Goal: Task Accomplishment & Management: Manage account settings

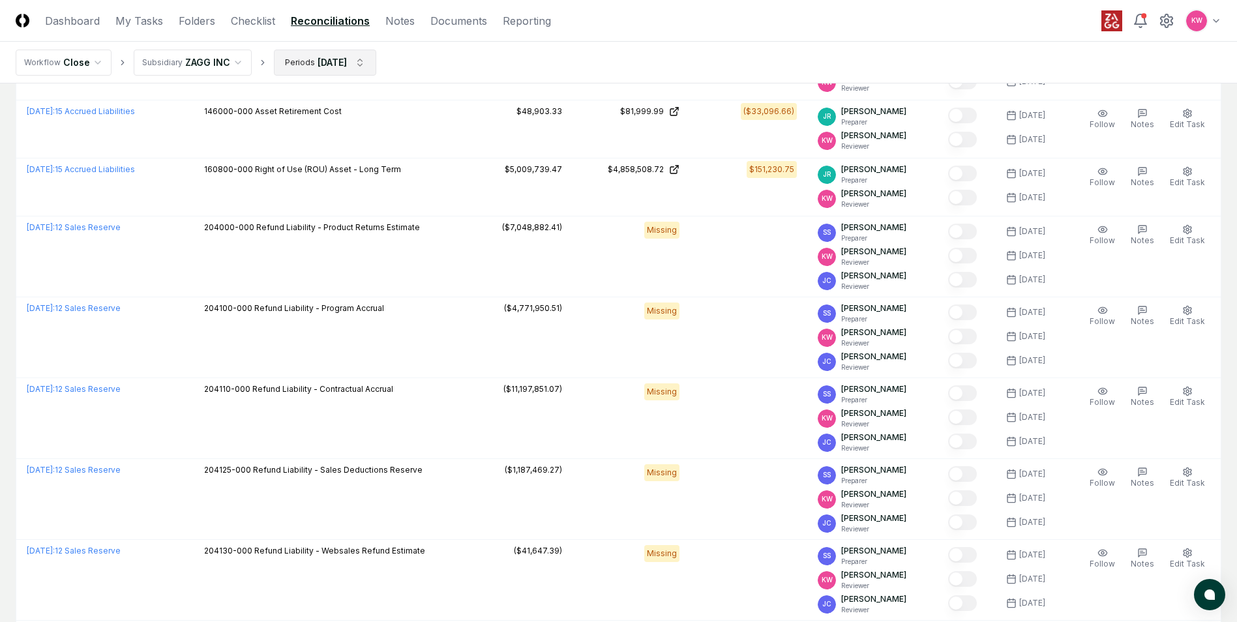
scroll to position [913, 0]
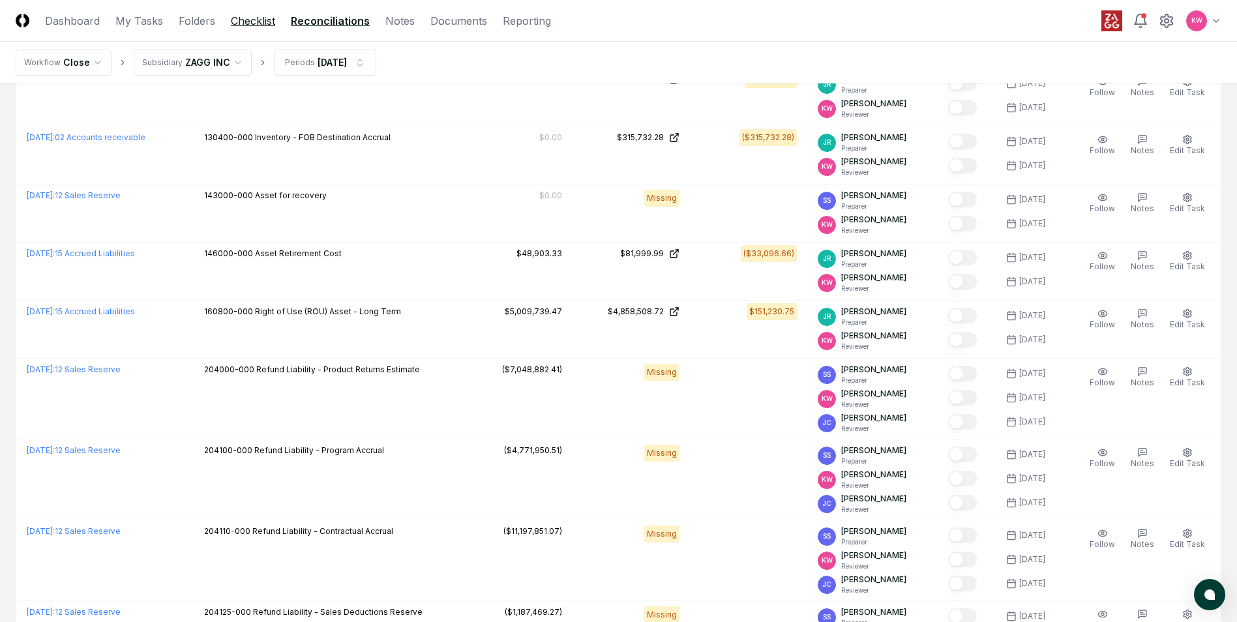
click at [251, 17] on link "Checklist" at bounding box center [253, 21] width 44 height 16
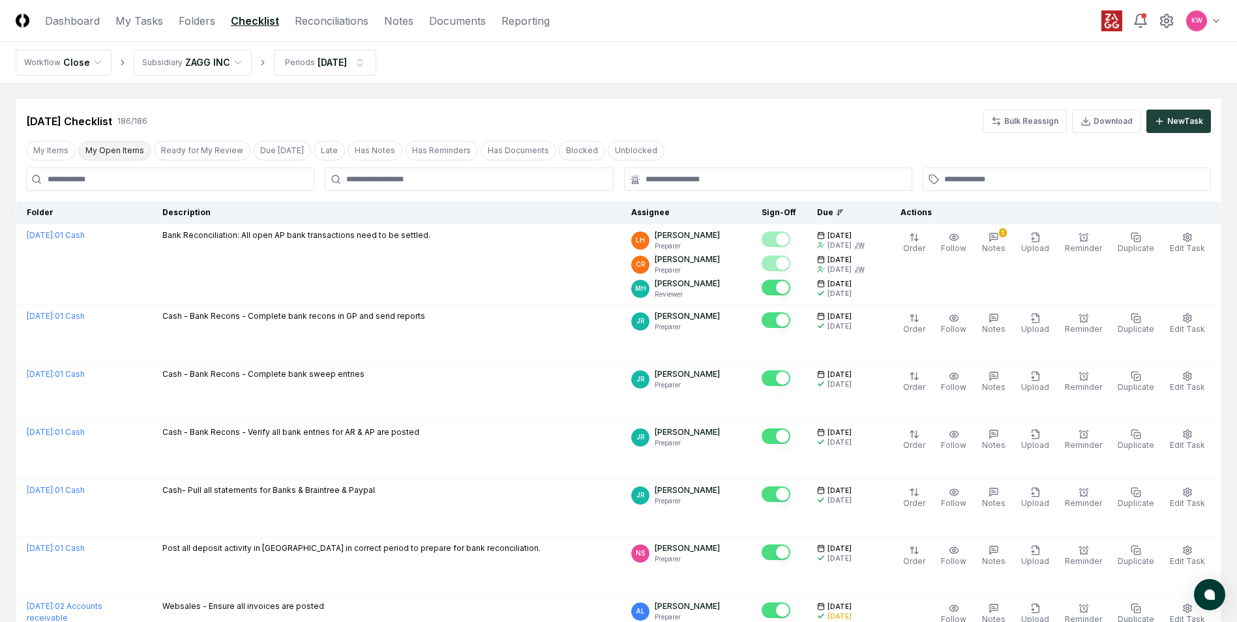
click at [102, 148] on button "My Open Items" at bounding box center [114, 151] width 73 height 20
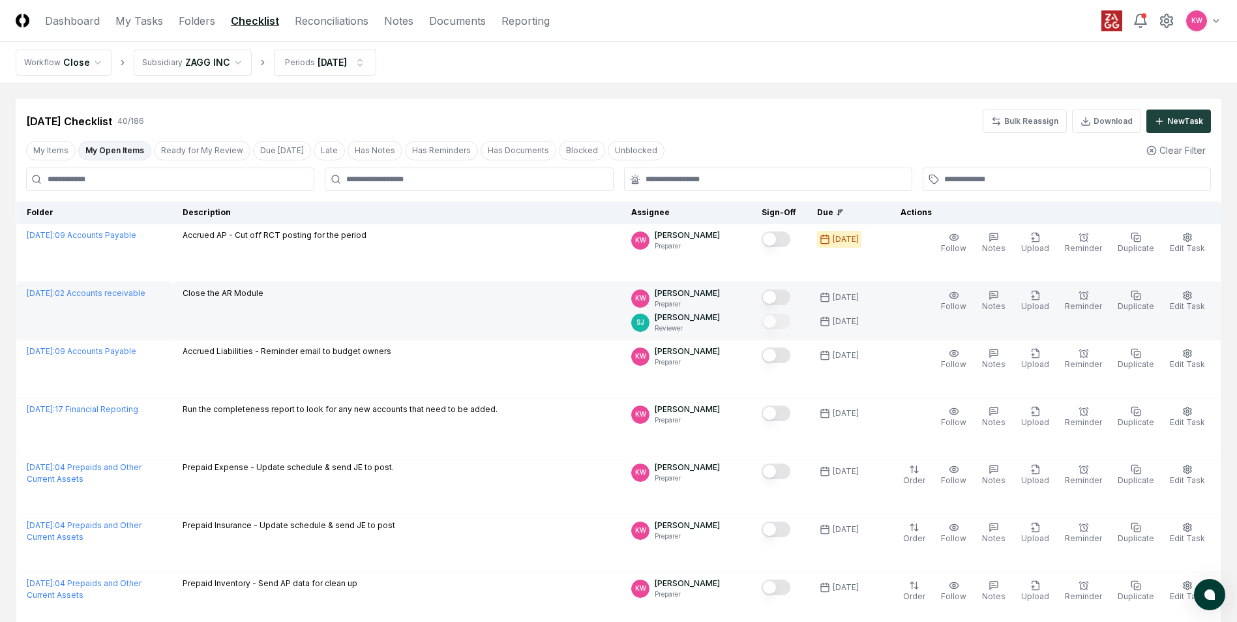
click at [782, 297] on button "Mark complete" at bounding box center [775, 297] width 29 height 16
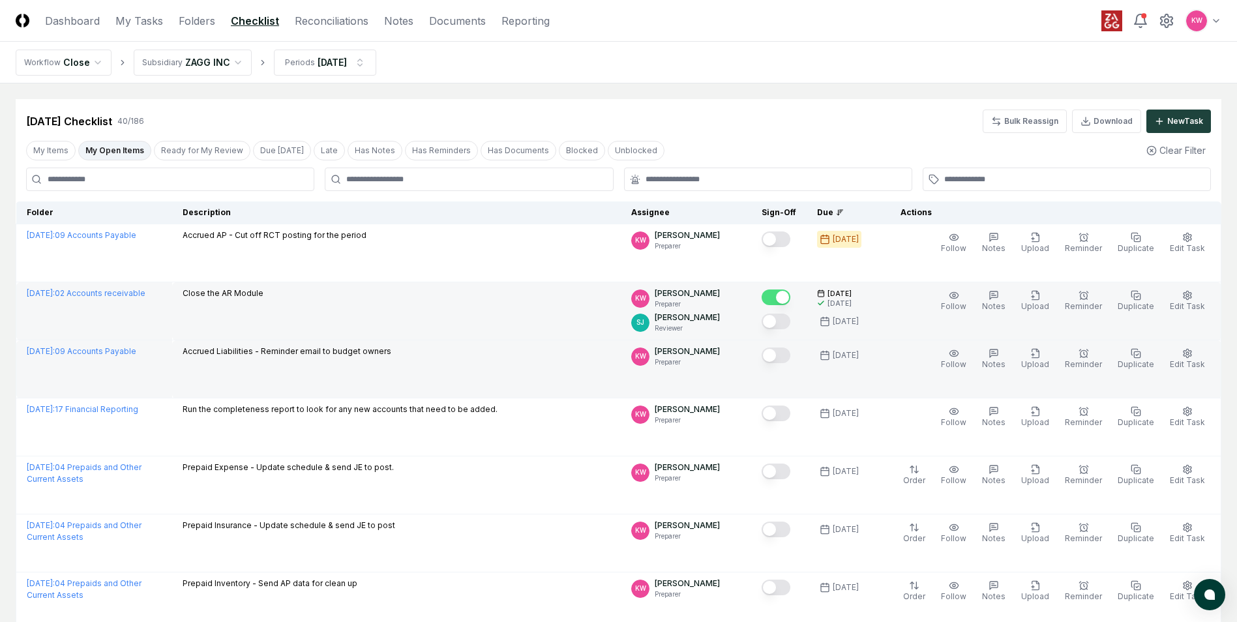
click at [786, 352] on button "Mark complete" at bounding box center [775, 355] width 29 height 16
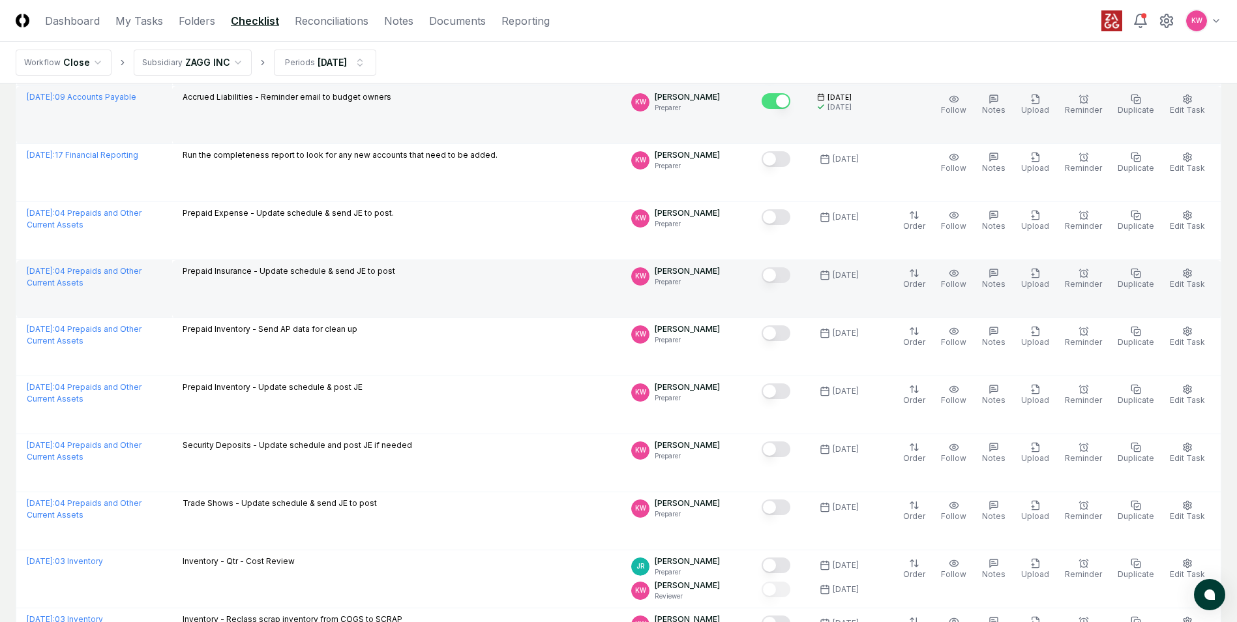
scroll to position [261, 0]
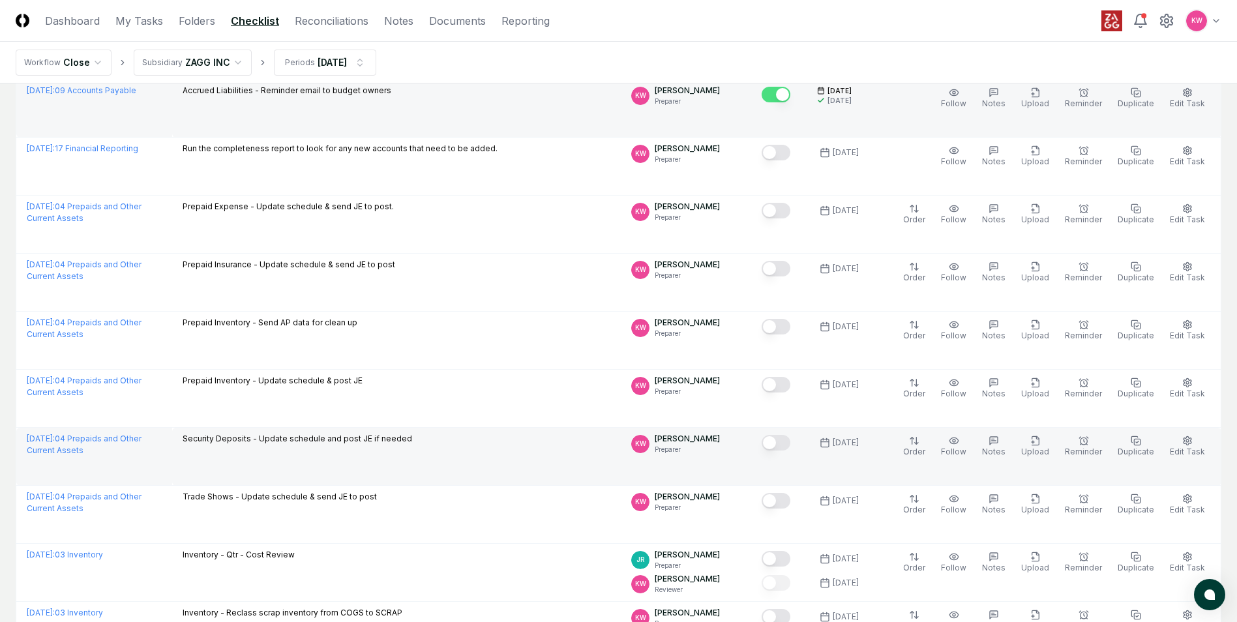
click at [784, 443] on button "Mark complete" at bounding box center [775, 443] width 29 height 16
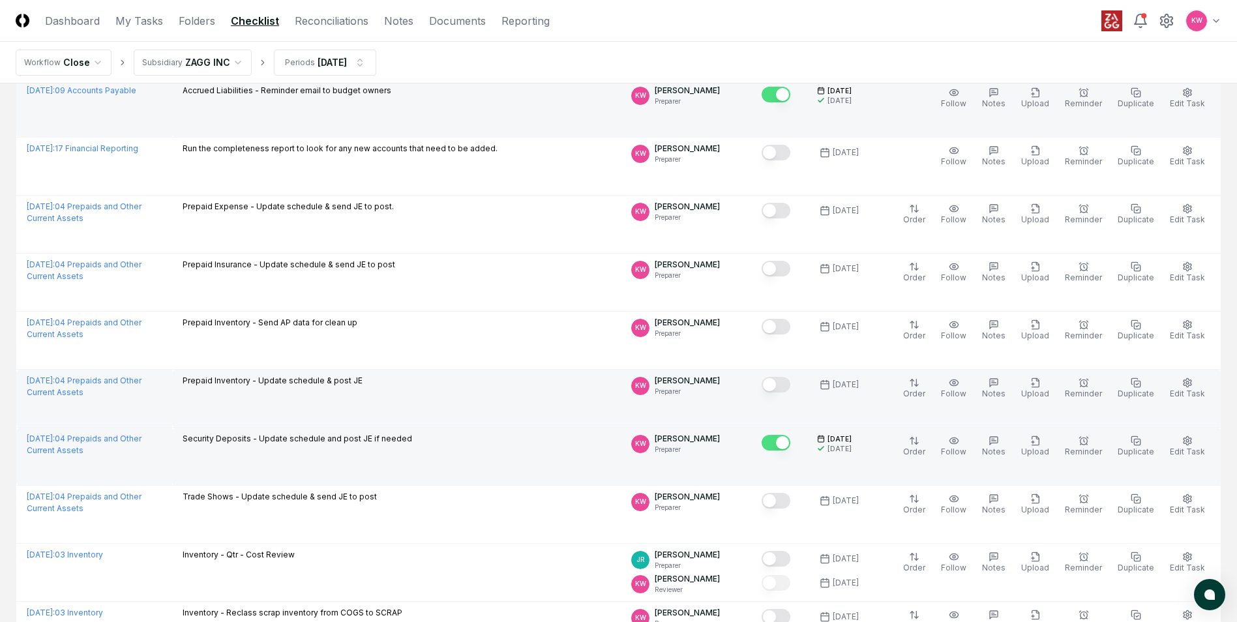
click at [785, 386] on button "Mark complete" at bounding box center [775, 385] width 29 height 16
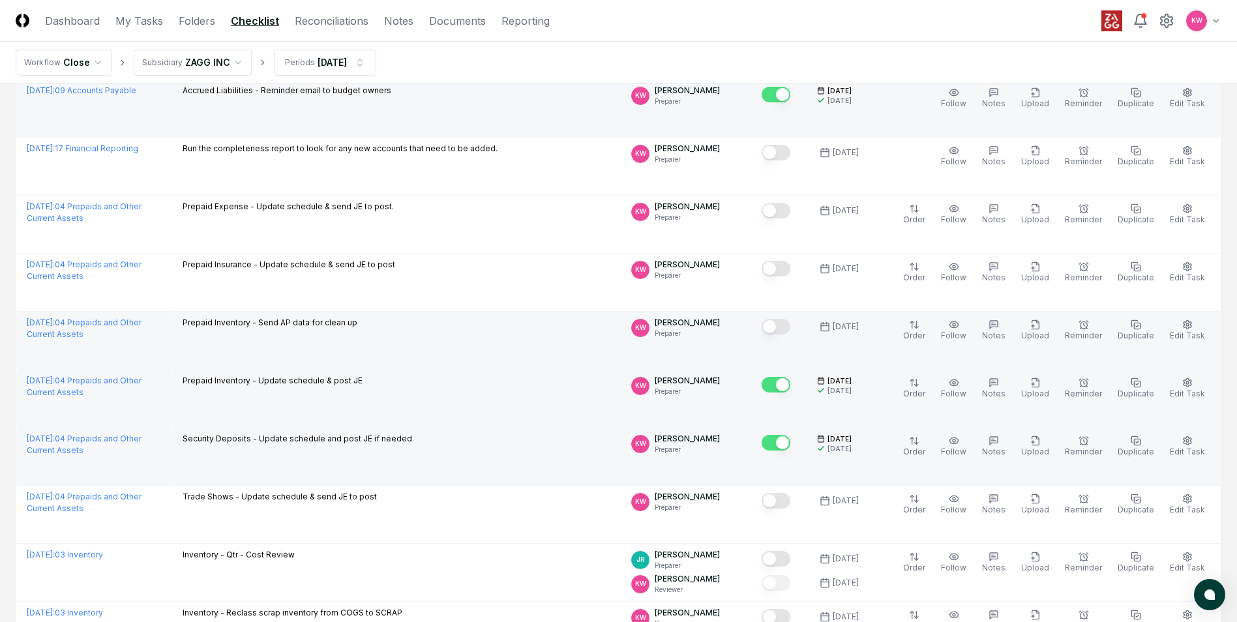
click at [787, 327] on button "Mark complete" at bounding box center [775, 327] width 29 height 16
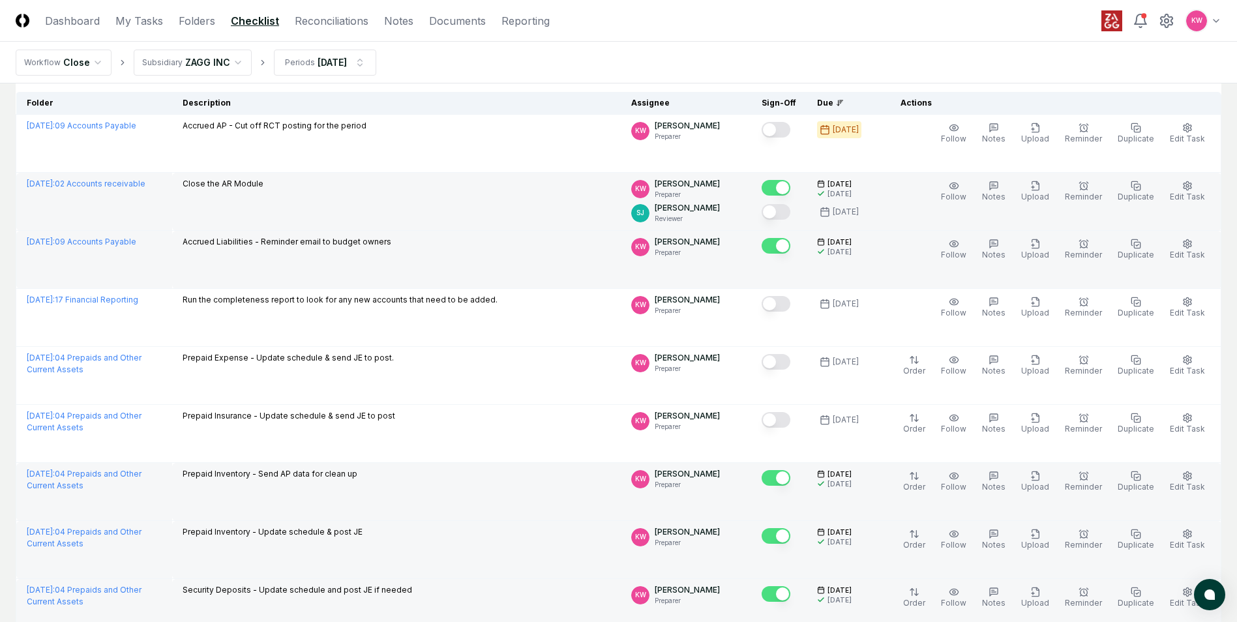
scroll to position [0, 0]
